Goal: Transaction & Acquisition: Purchase product/service

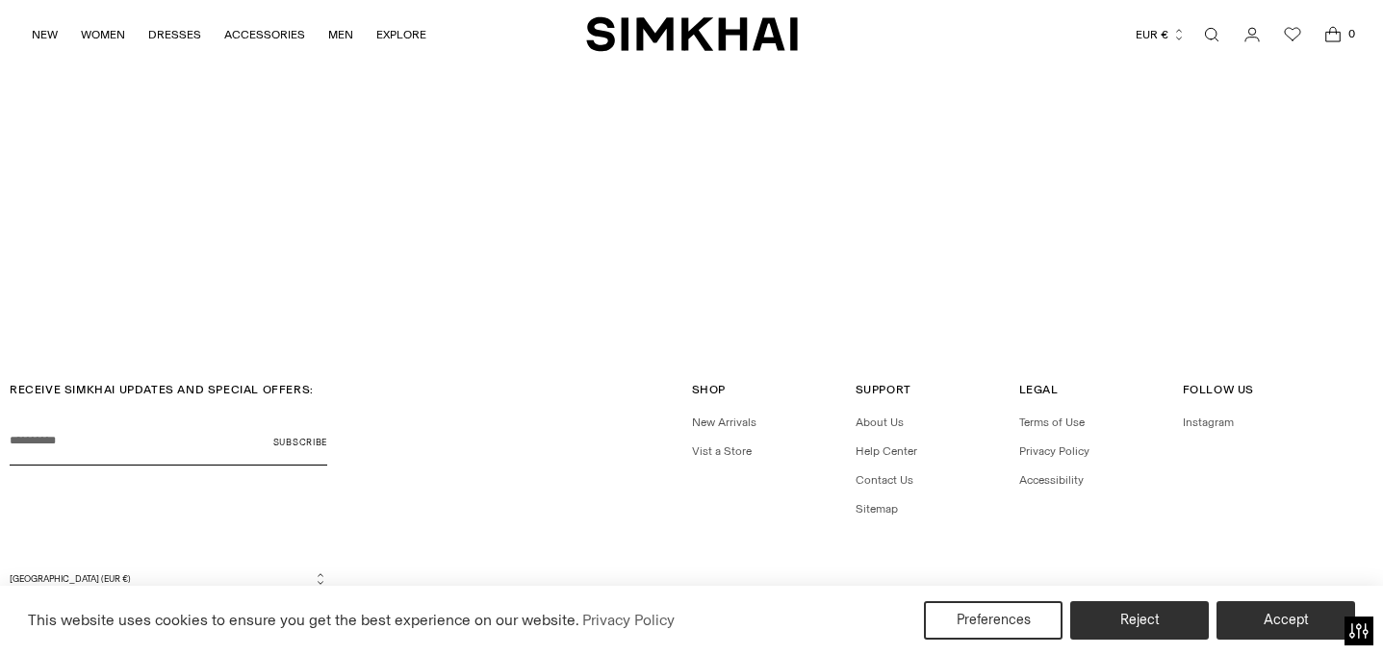
scroll to position [5143, 0]
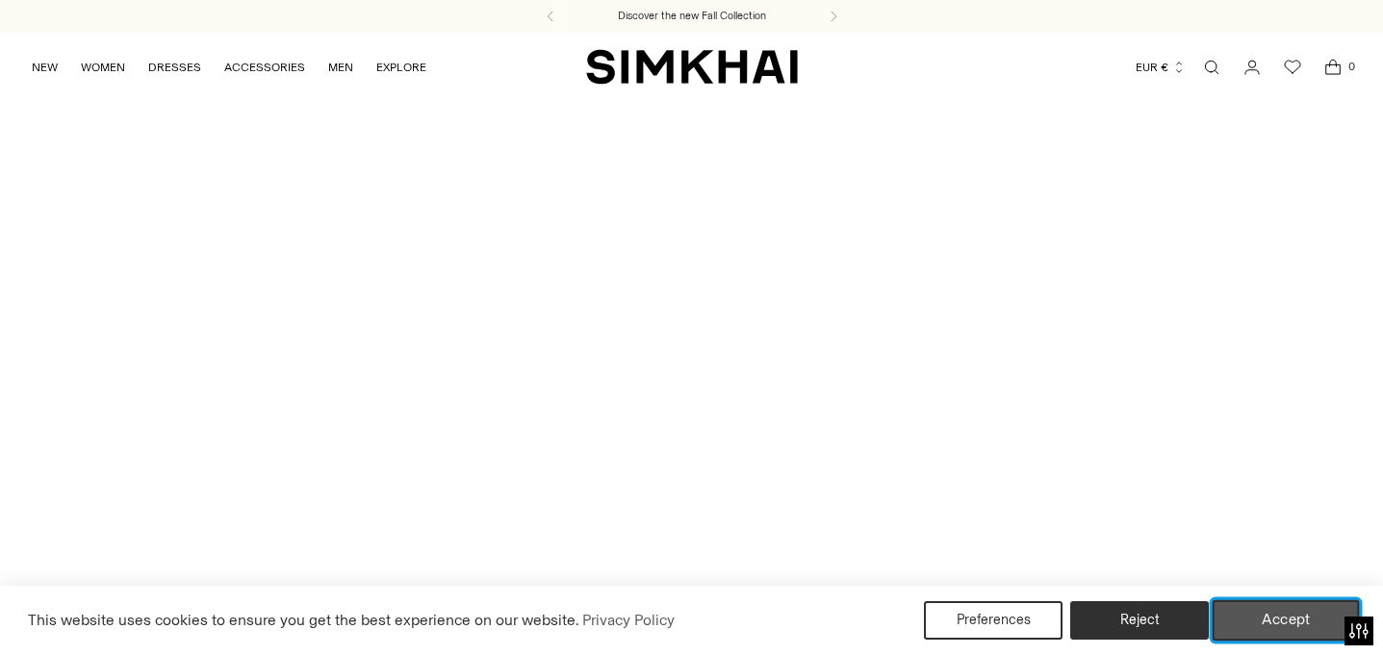
click at [1265, 621] on button "Accept" at bounding box center [1285, 620] width 147 height 40
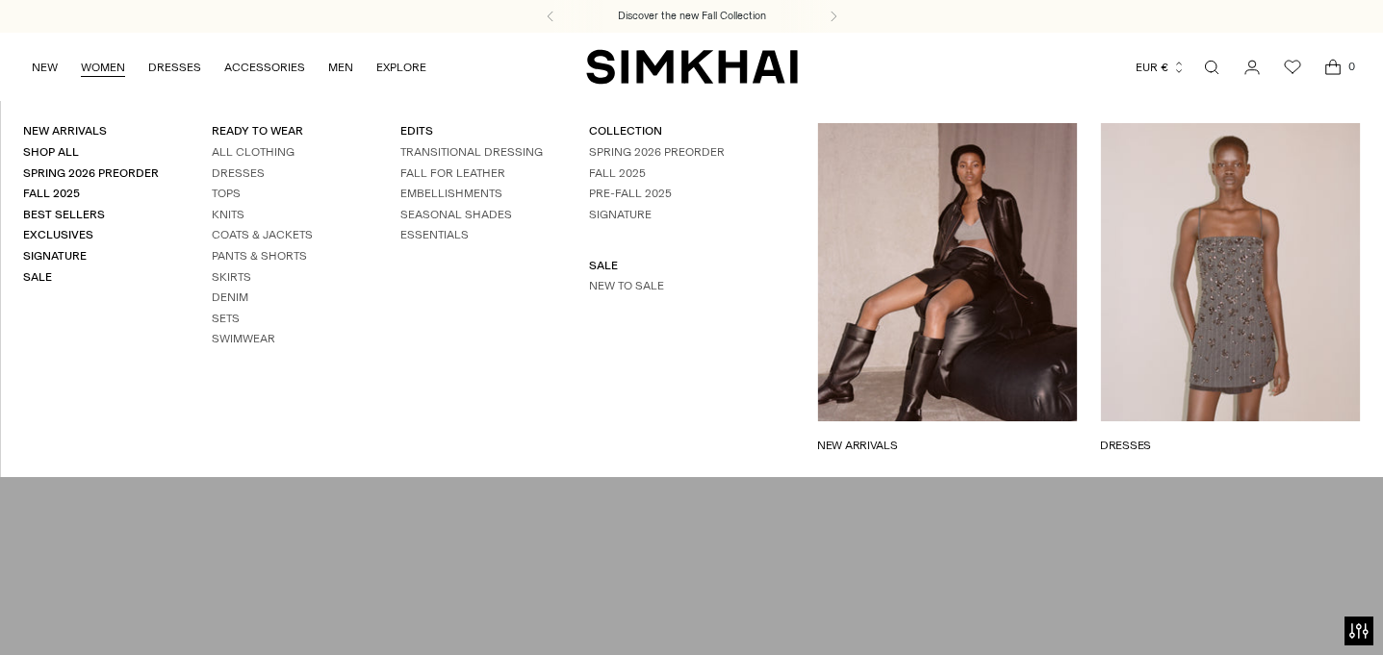
click at [209, 173] on div "New Arrivals Shop All Spring 2026 Preorder Fall 2025 Best Sellers Exclusives Si…" at bounding box center [377, 288] width 754 height 331
click at [216, 173] on link "Dresses" at bounding box center [238, 172] width 53 height 13
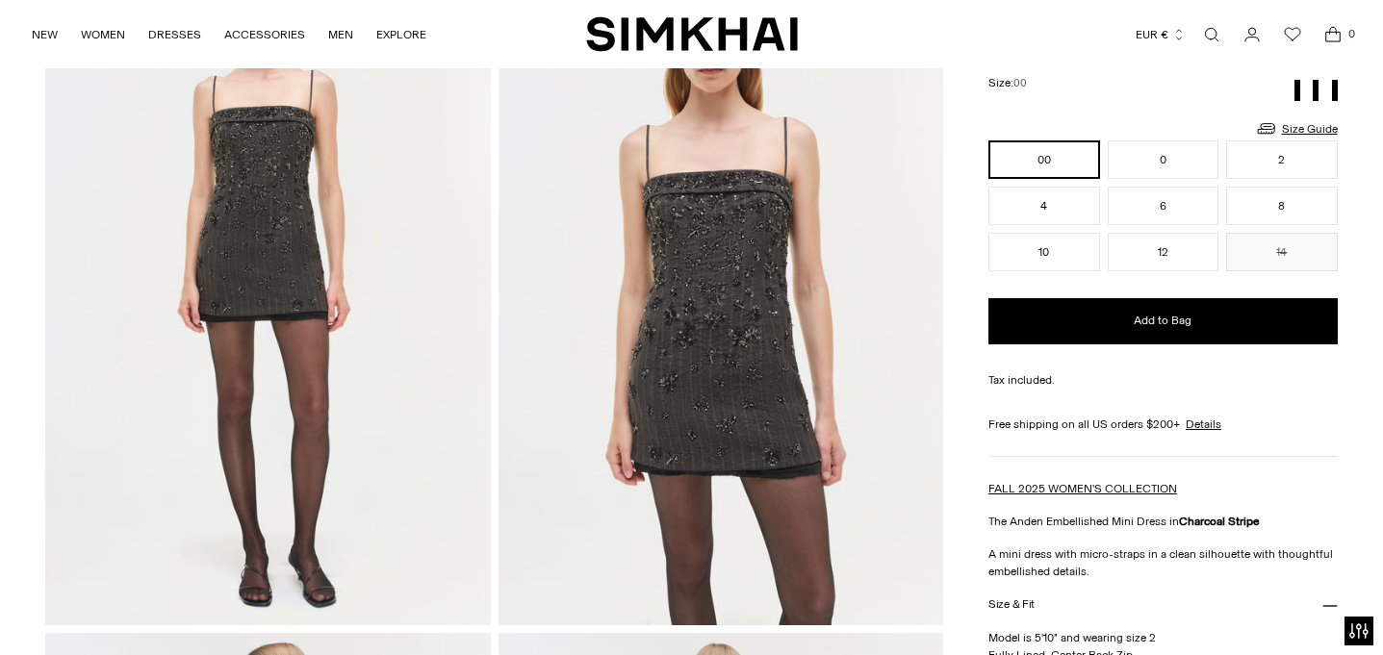
scroll to position [182, 0]
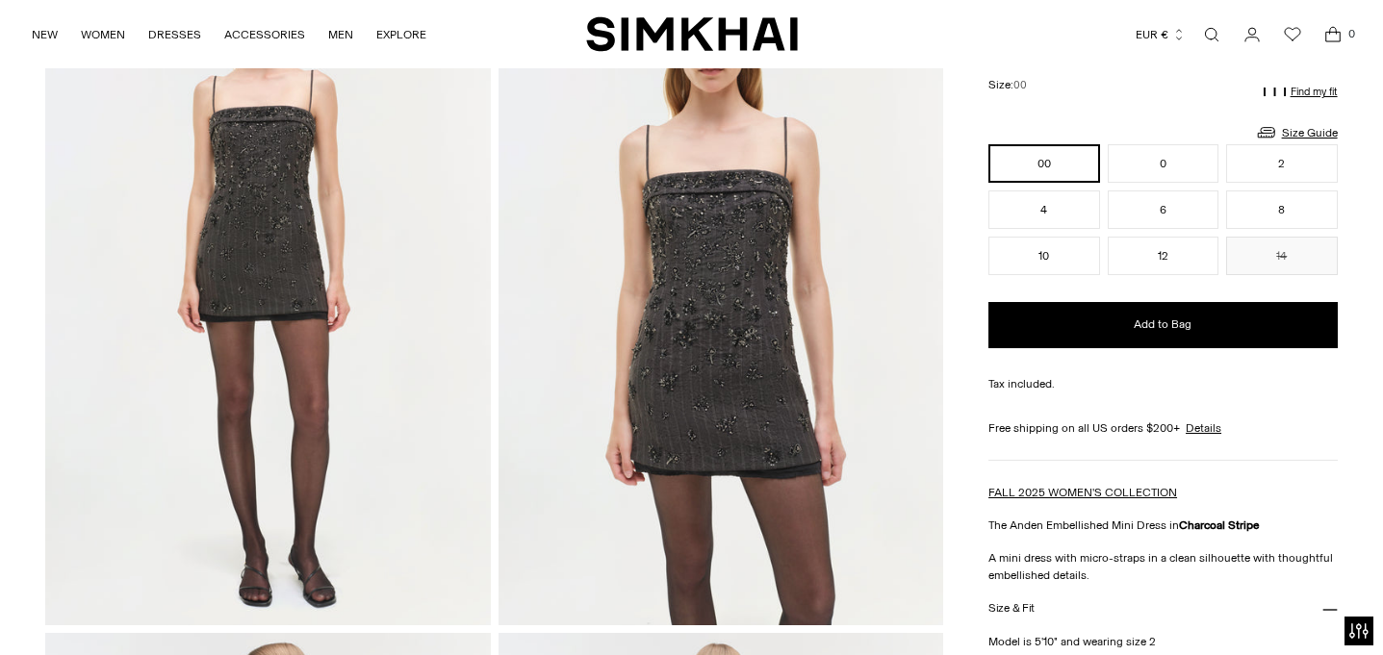
click at [1252, 93] on div "Size: 00" at bounding box center [1162, 84] width 349 height 40
click at [1286, 91] on button "Find my fit" at bounding box center [1300, 92] width 74 height 25
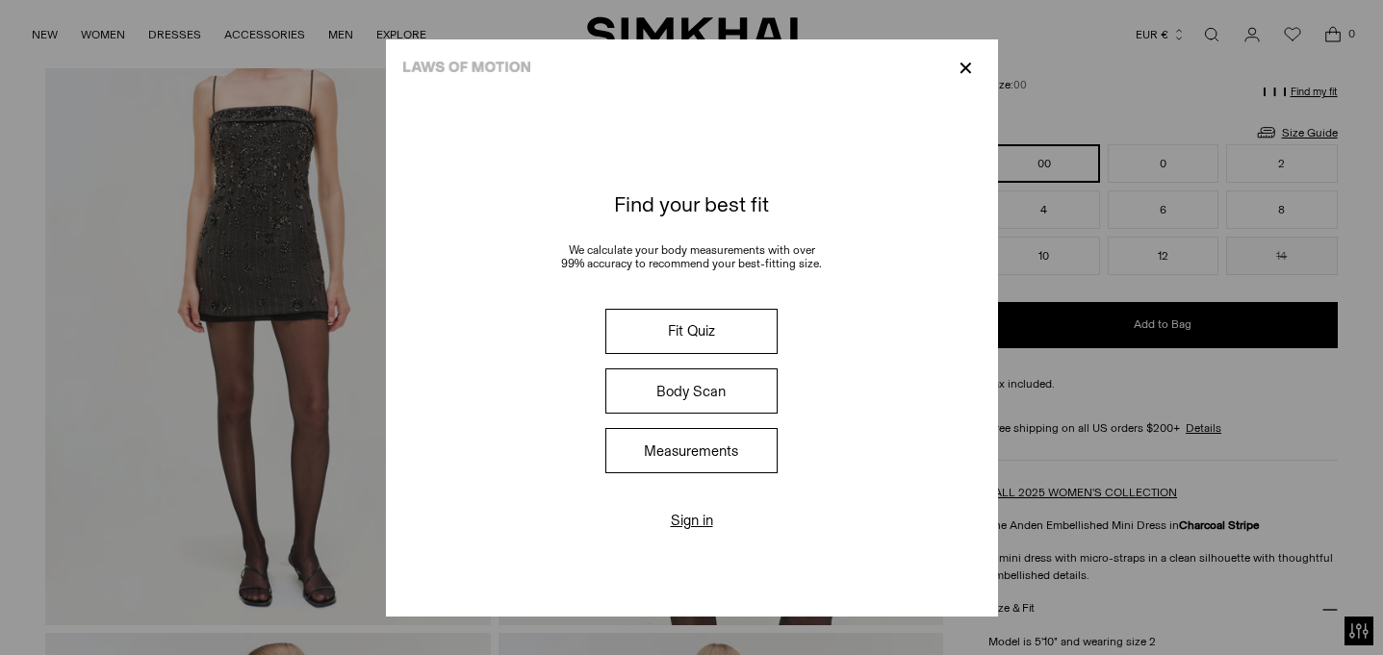
click at [470, 68] on img at bounding box center [467, 67] width 128 height 11
click at [485, 57] on div "✕" at bounding box center [692, 68] width 612 height 58
click at [721, 441] on button "Measurements" at bounding box center [690, 450] width 171 height 45
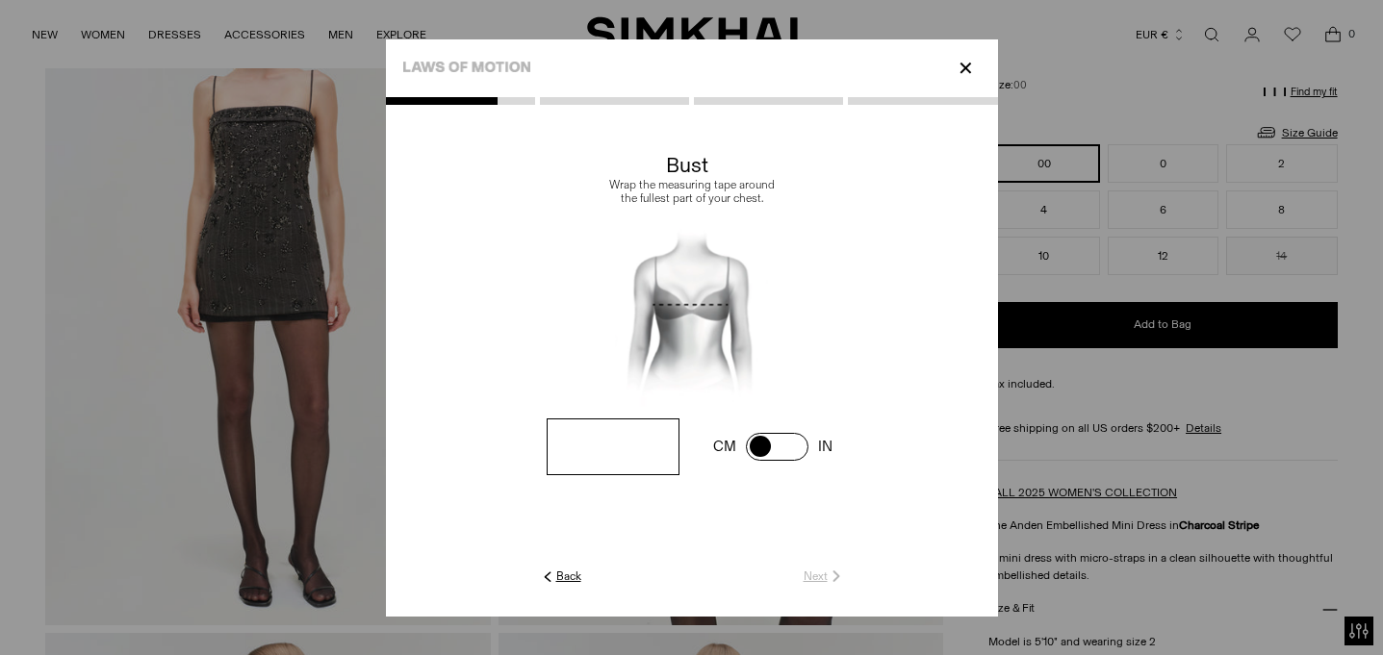
click at [979, 59] on div "✕" at bounding box center [692, 68] width 612 height 58
click at [965, 67] on p "✕" at bounding box center [966, 68] width 26 height 33
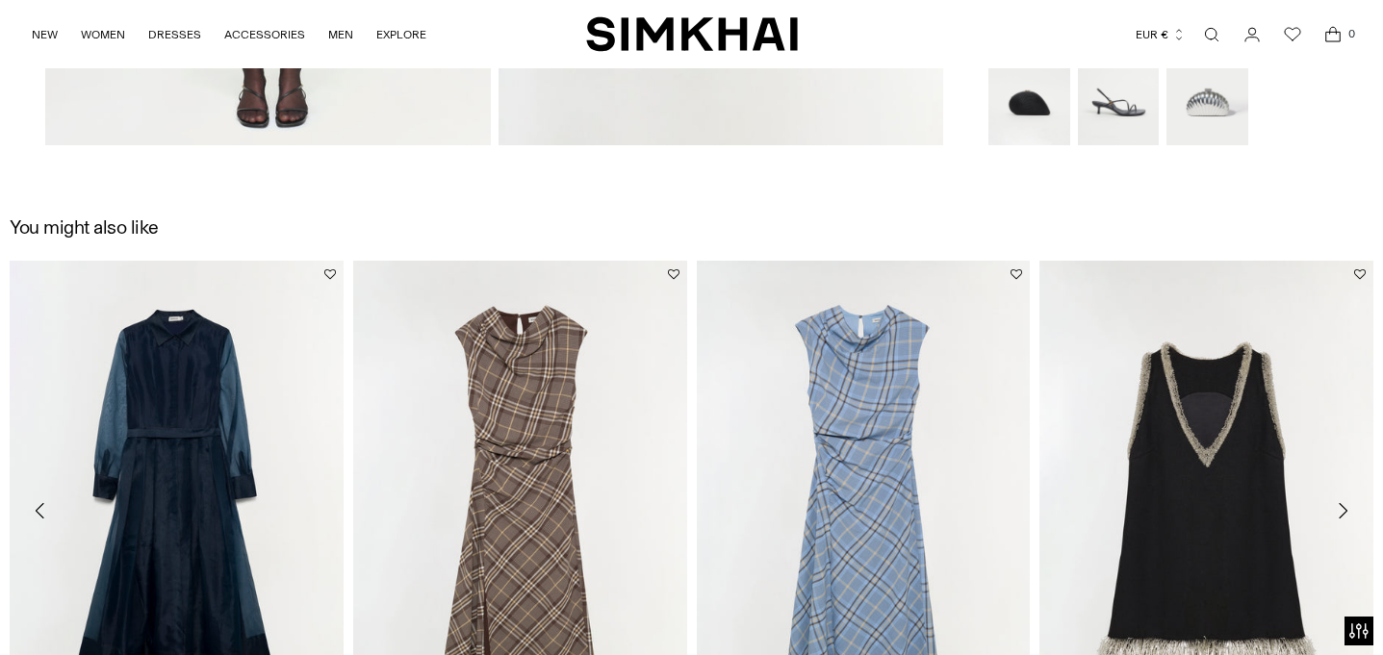
scroll to position [1936, 0]
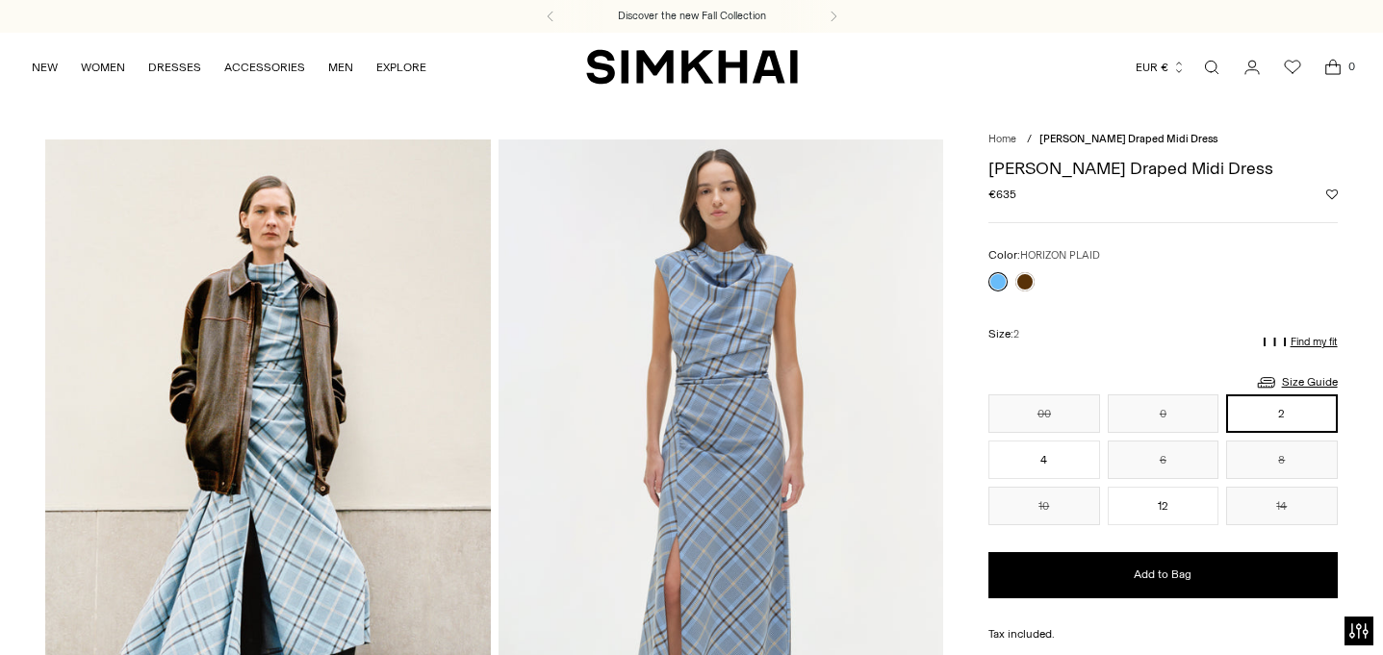
click at [1295, 341] on p "Find my fit" at bounding box center [1313, 343] width 47 height 12
